Goal: Task Accomplishment & Management: Complete application form

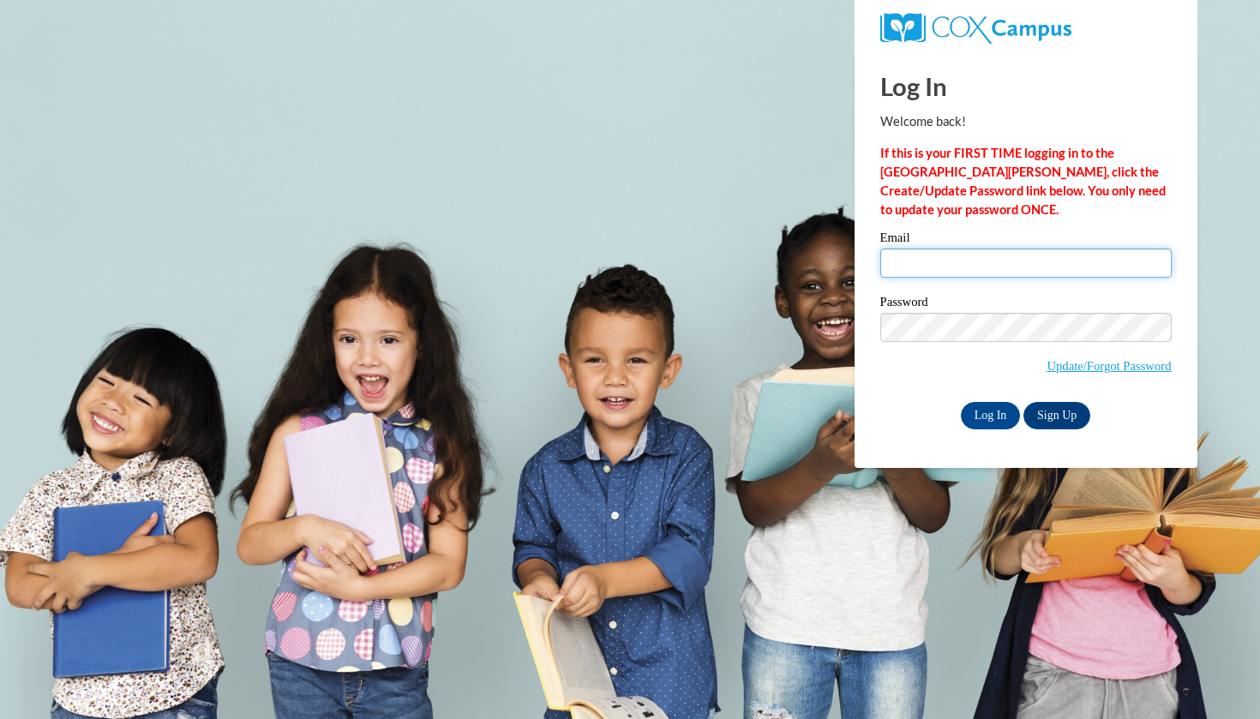
click at [955, 262] on input "Email" at bounding box center [1025, 262] width 291 height 29
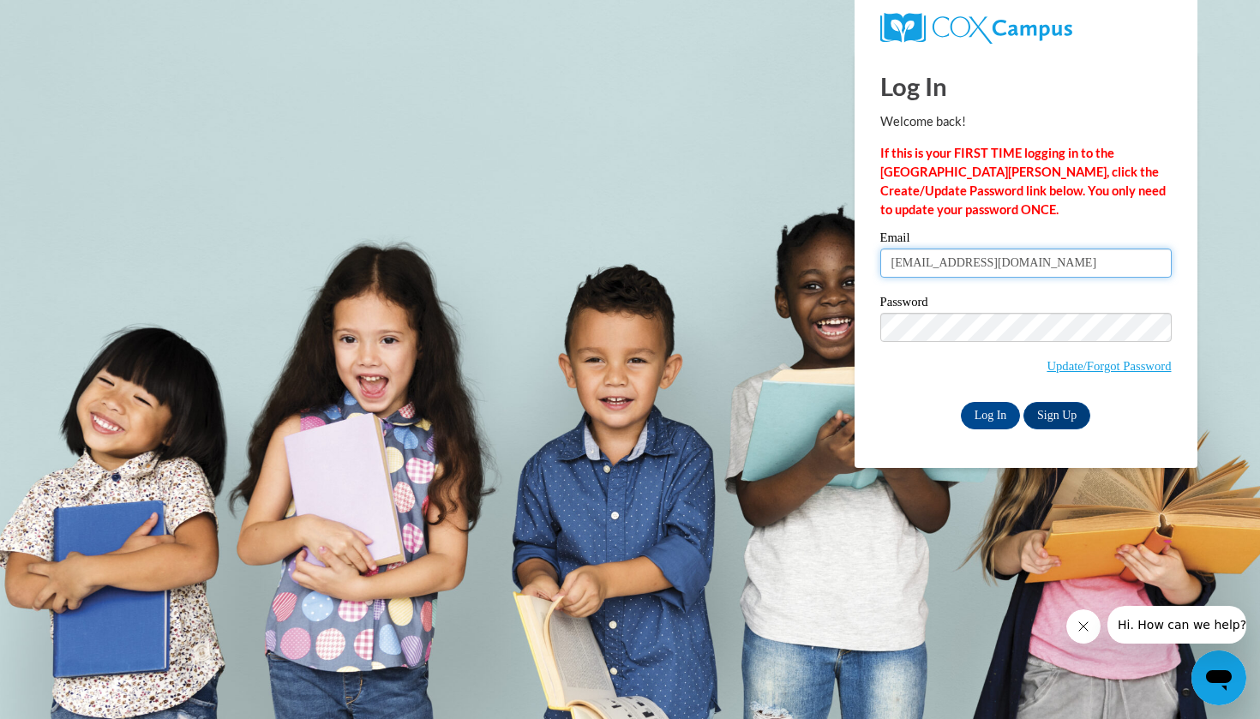
type input "Madisonbravo3@gmail.com"
click at [985, 424] on input "Log In" at bounding box center [990, 415] width 60 height 27
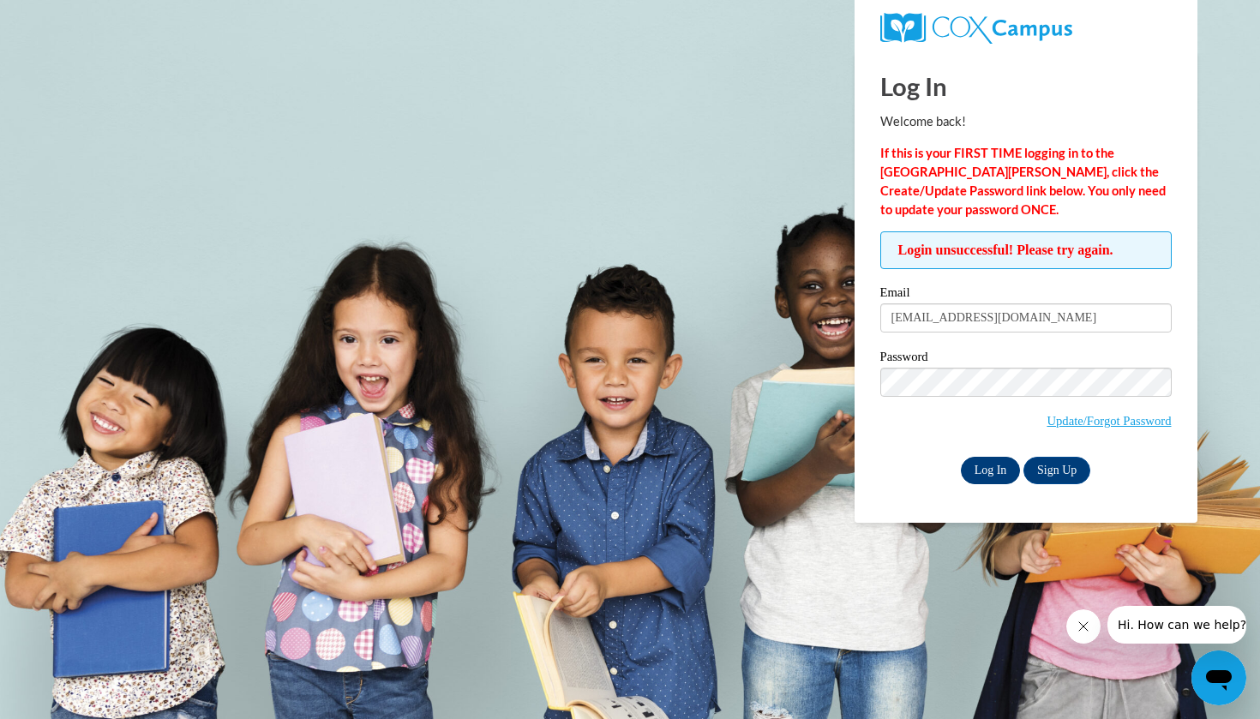
click at [986, 463] on input "Log In" at bounding box center [990, 470] width 60 height 27
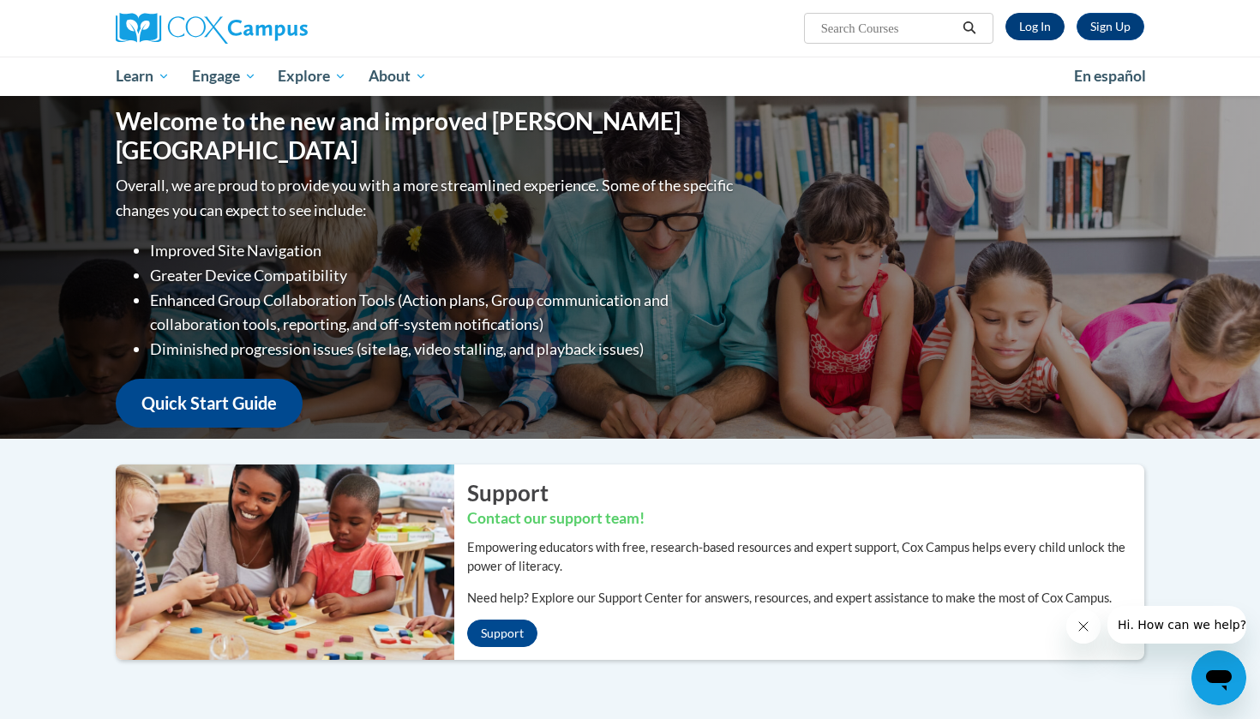
click at [1045, 39] on link "Log In" at bounding box center [1034, 26] width 59 height 27
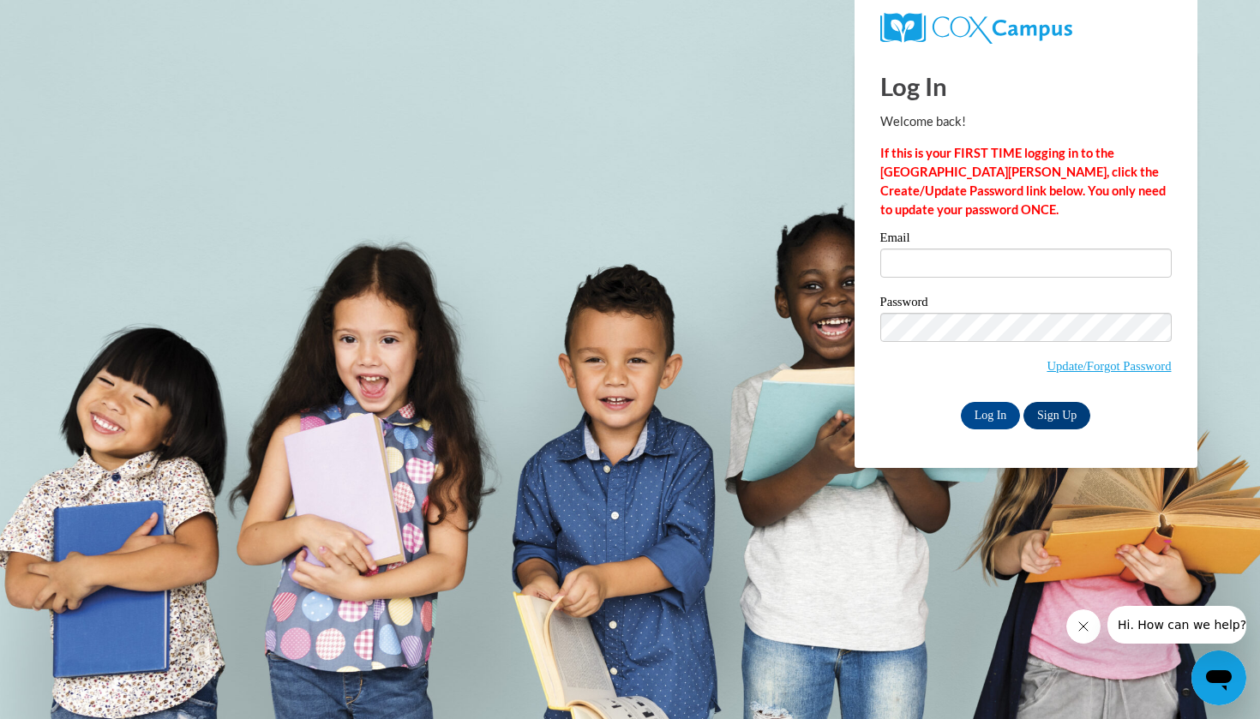
click at [1073, 412] on link "Sign Up" at bounding box center [1056, 415] width 67 height 27
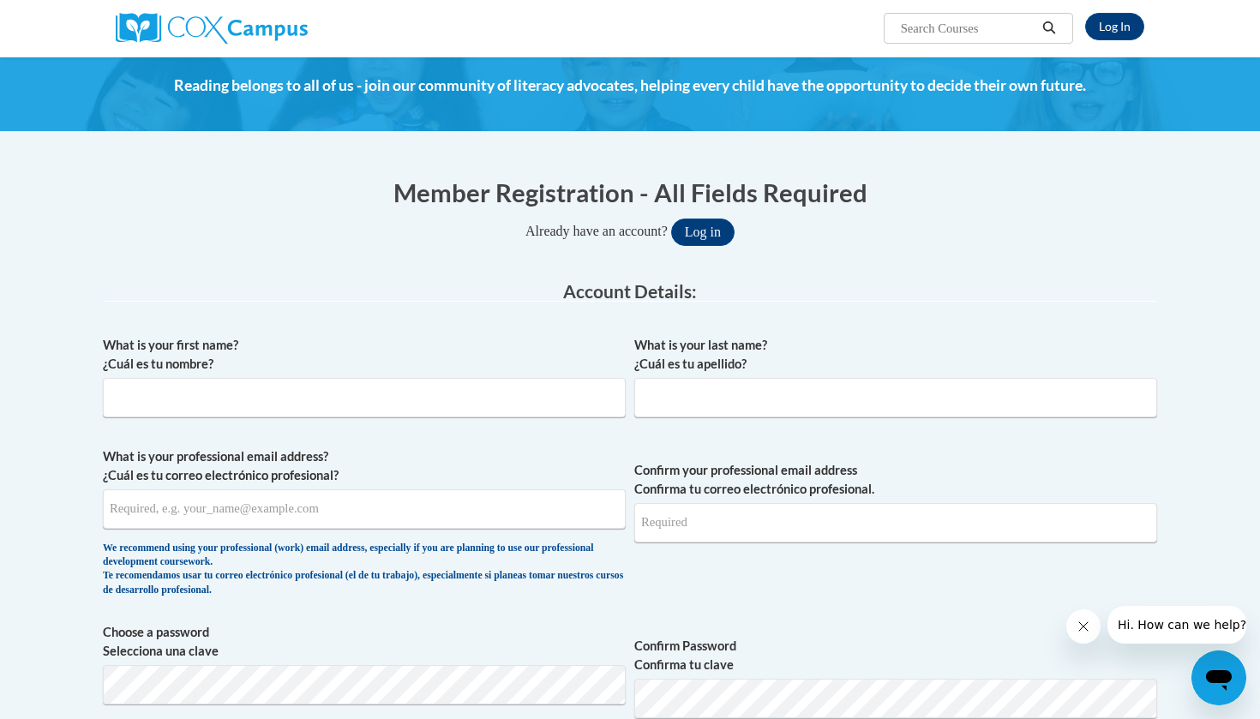
scroll to position [25, 0]
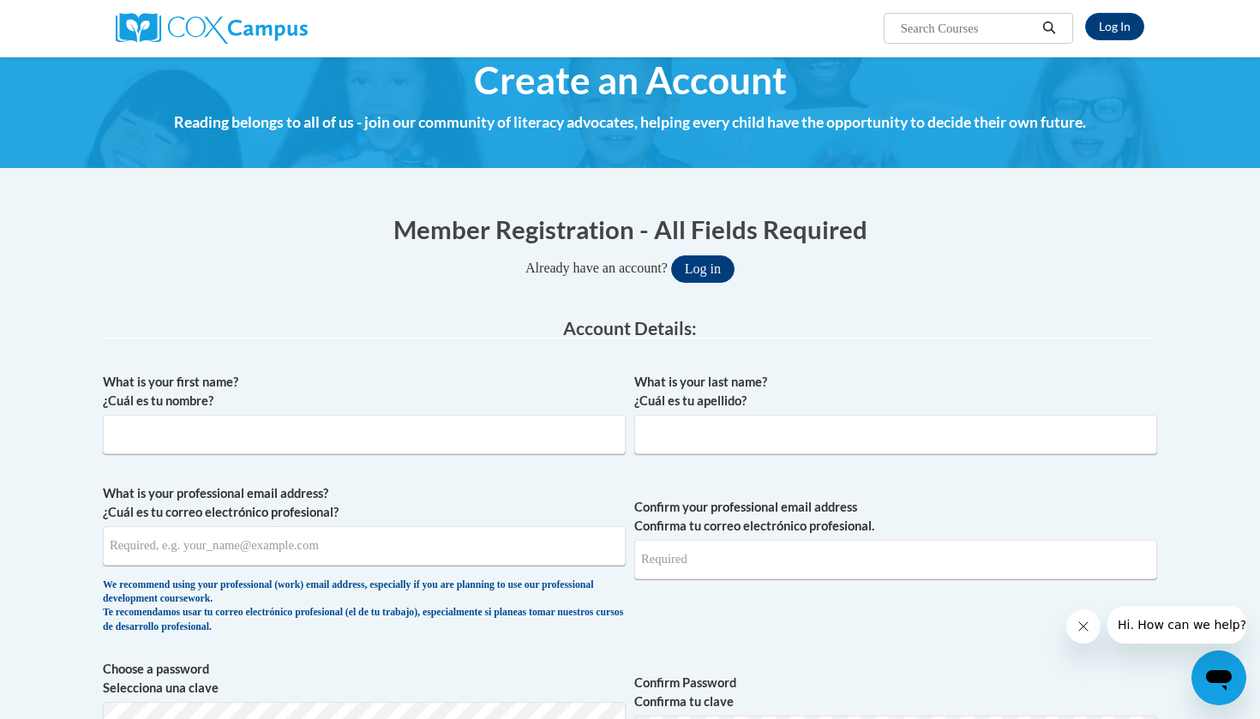
click at [162, 30] on img at bounding box center [212, 28] width 192 height 31
